Goal: Task Accomplishment & Management: Complete application form

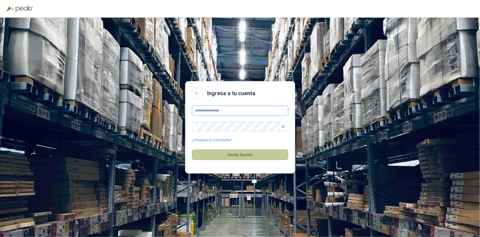
type input "**********"
click at [243, 156] on button "Iniciar Sesión" at bounding box center [240, 154] width 96 height 10
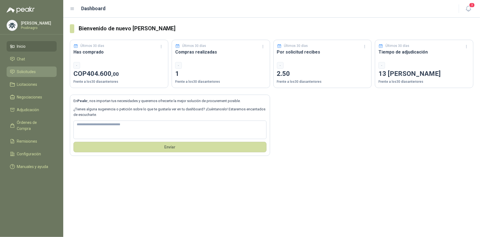
click at [32, 72] on span "Solicitudes" at bounding box center [26, 72] width 19 height 6
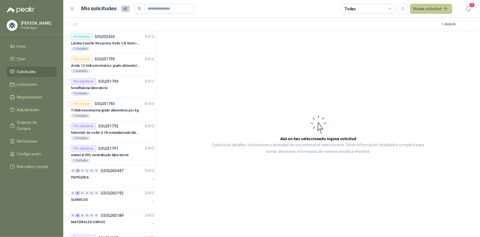
click at [430, 8] on button "Nueva solicitud" at bounding box center [432, 9] width 42 height 10
click at [431, 23] on link "Solicitud" at bounding box center [438, 22] width 47 height 10
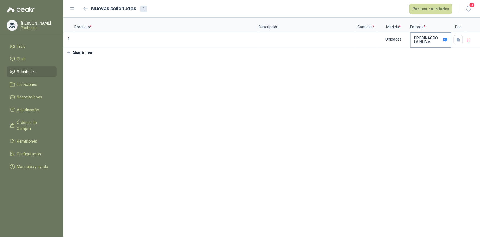
click at [426, 37] on p "PRODINAGRO LA NUBIA" at bounding box center [427, 40] width 27 height 8
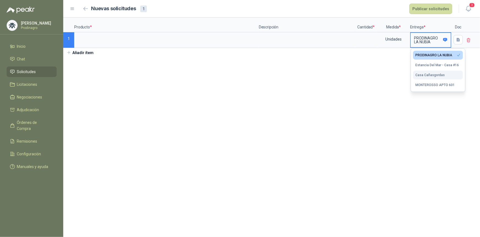
click at [421, 74] on div "Casa Cañasgordas" at bounding box center [430, 75] width 29 height 4
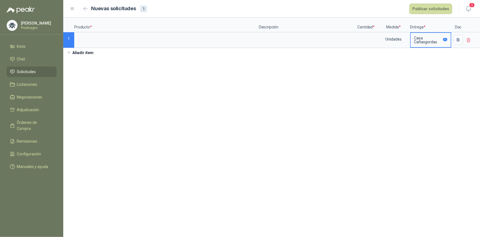
click at [441, 36] on p "Casa Cañasgordas" at bounding box center [427, 40] width 27 height 8
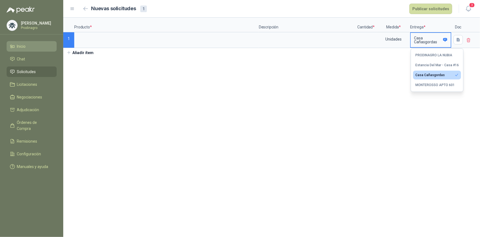
click at [19, 45] on span "Inicio" at bounding box center [21, 46] width 9 height 6
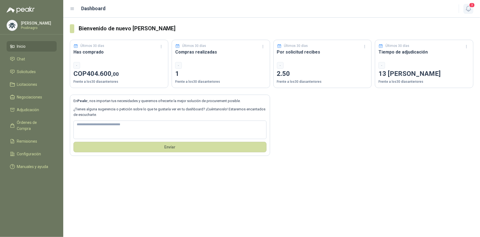
click at [465, 10] on button "3" at bounding box center [469, 9] width 10 height 10
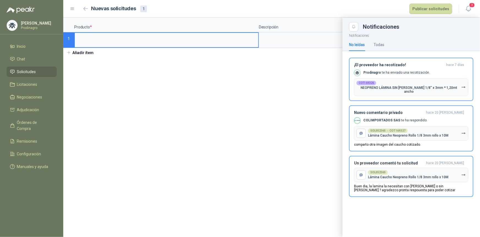
click at [306, 11] on div "Nuevas solicitudes 1 Publicar solicitudes" at bounding box center [267, 9] width 371 height 10
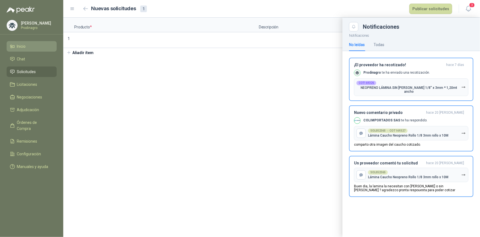
click at [25, 48] on span "Inicio" at bounding box center [21, 46] width 9 height 6
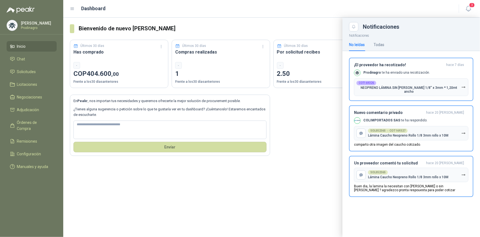
click at [304, 126] on div at bounding box center [271, 127] width 417 height 219
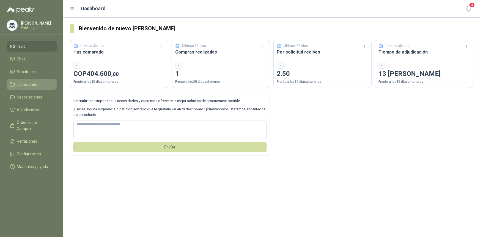
click at [34, 83] on span "Licitaciones" at bounding box center [27, 84] width 20 height 6
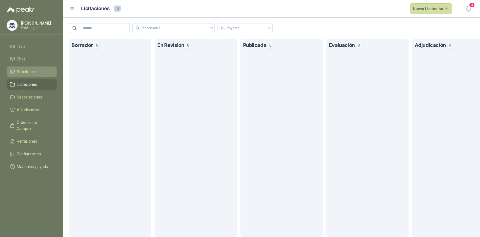
click at [34, 74] on span "Solicitudes" at bounding box center [26, 72] width 19 height 6
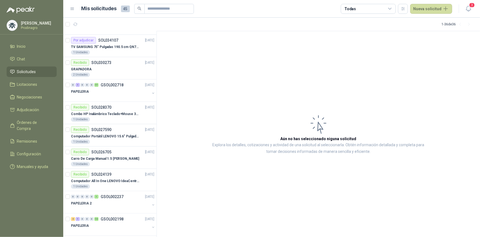
scroll to position [200, 0]
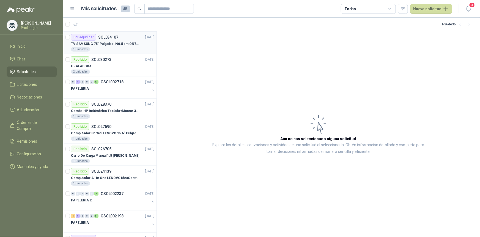
click at [104, 42] on p "TV SAMSUNG 75" Pulgadas 190.5 cm QN75QN85DB 4K-UHD NEO QLED MINI LED Smart TV" at bounding box center [105, 43] width 69 height 5
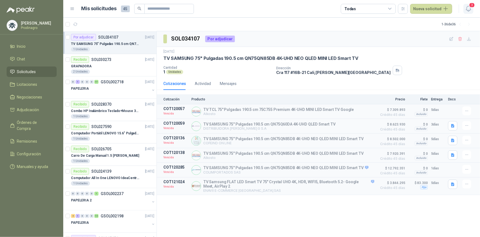
click at [467, 7] on icon "button" at bounding box center [469, 8] width 7 height 7
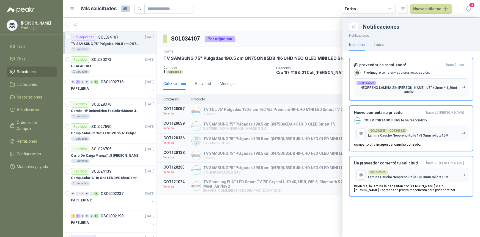
click at [304, 19] on div at bounding box center [271, 127] width 417 height 219
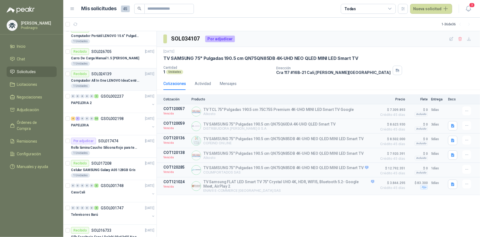
scroll to position [300, 0]
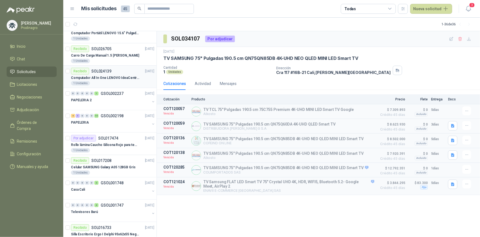
click at [114, 78] on p "Computador All In One LENOVO IdeaCentre AIO 3 24" Pulgadas 24IAP7" at bounding box center [105, 77] width 69 height 5
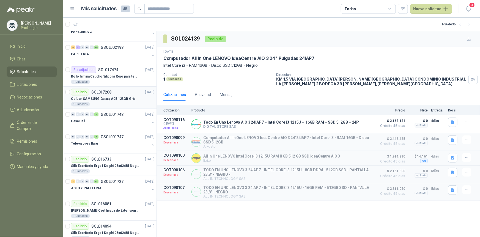
scroll to position [425, 0]
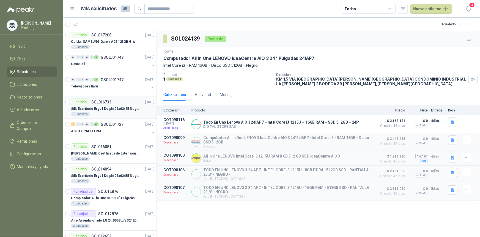
click at [108, 107] on p "Silla Escritorio Ergo I Delphi 95x62x55 Negro" at bounding box center [105, 108] width 69 height 5
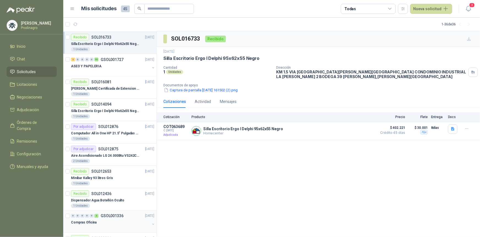
scroll to position [501, 0]
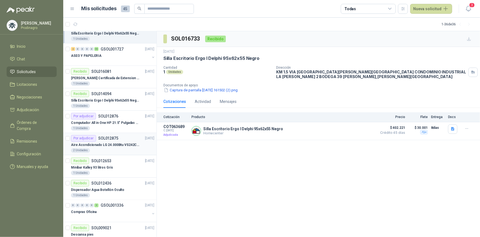
click at [100, 138] on p "SOL012875" at bounding box center [108, 138] width 20 height 4
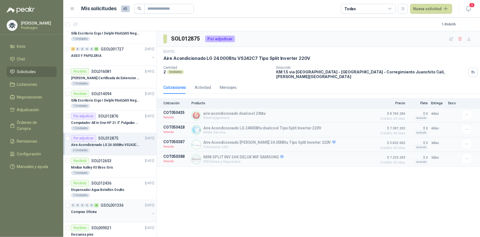
scroll to position [526, 0]
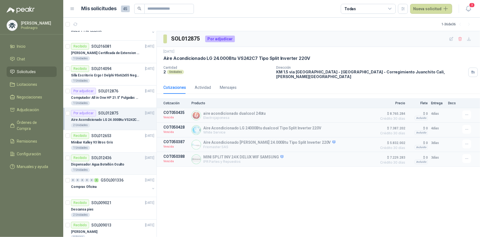
click at [99, 158] on p "SOL012436" at bounding box center [101, 158] width 20 height 4
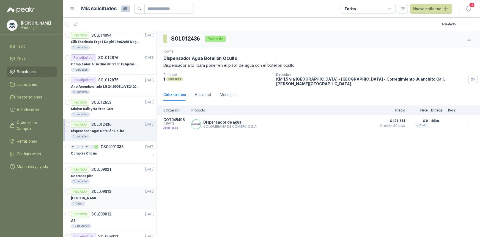
scroll to position [604, 0]
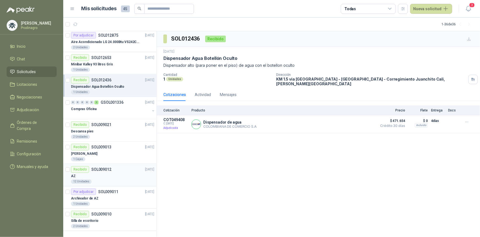
click at [109, 177] on div "AZ" at bounding box center [112, 175] width 83 height 7
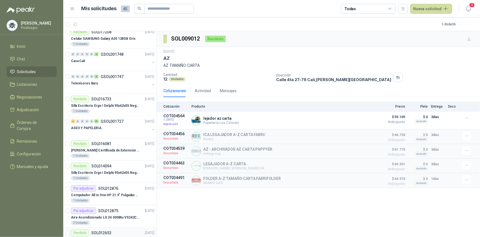
scroll to position [403, 0]
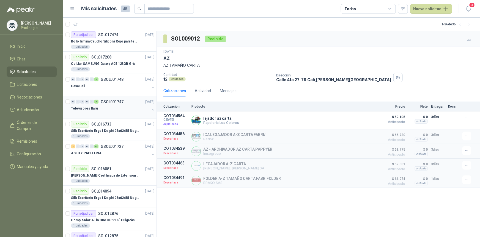
click at [118, 107] on div "Televisores Barú" at bounding box center [110, 108] width 79 height 7
